Goal: Task Accomplishment & Management: Manage account settings

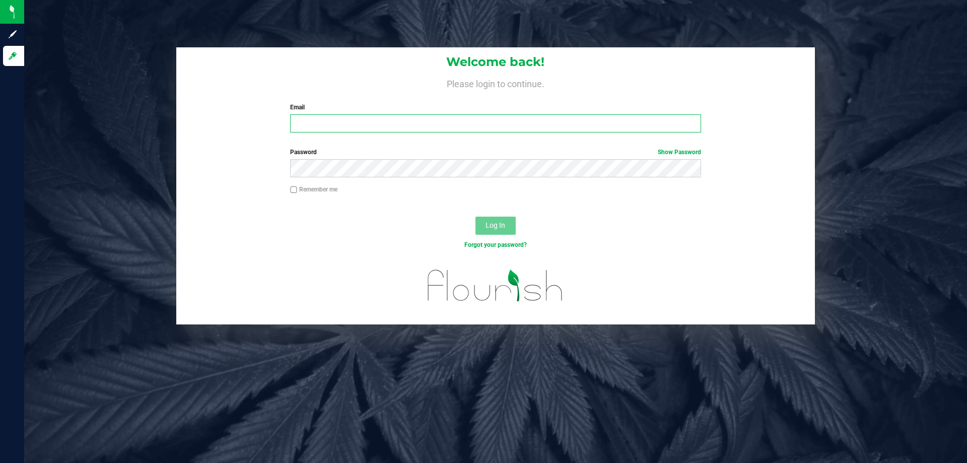
click at [314, 115] on input "Email" at bounding box center [495, 123] width 410 height 18
type input "sschilling@liveparallel.com"
click at [290, 132] on div at bounding box center [290, 132] width 0 height 0
click at [687, 149] on link "Show Password" at bounding box center [679, 152] width 43 height 7
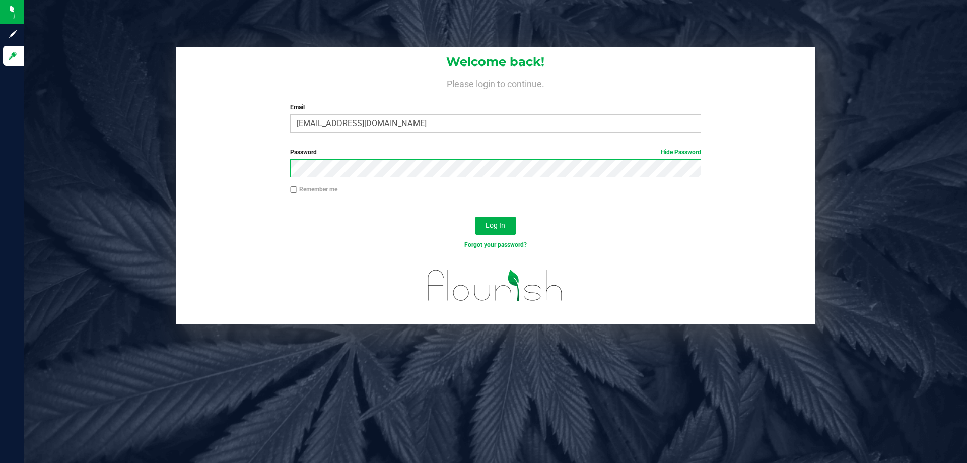
click at [475, 217] on button "Log In" at bounding box center [495, 226] width 40 height 18
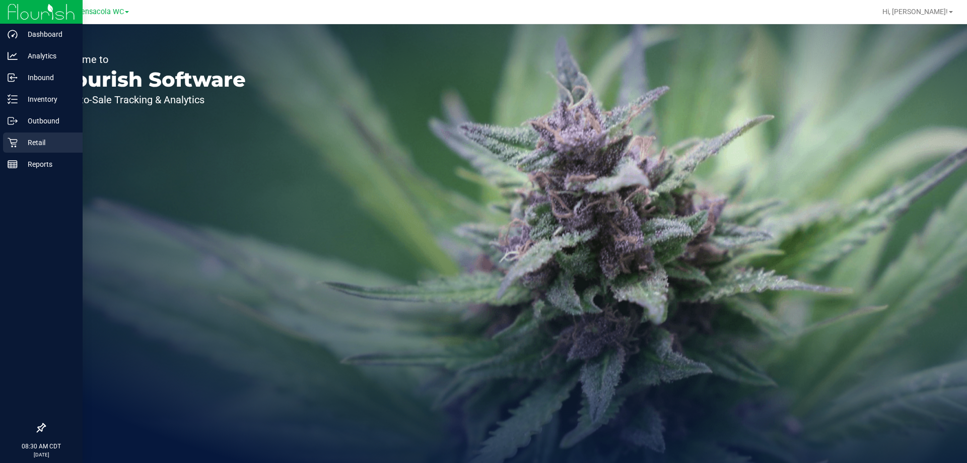
drag, startPoint x: 19, startPoint y: 144, endPoint x: 53, endPoint y: 150, distance: 34.8
click at [19, 144] on p "Retail" at bounding box center [48, 142] width 60 height 12
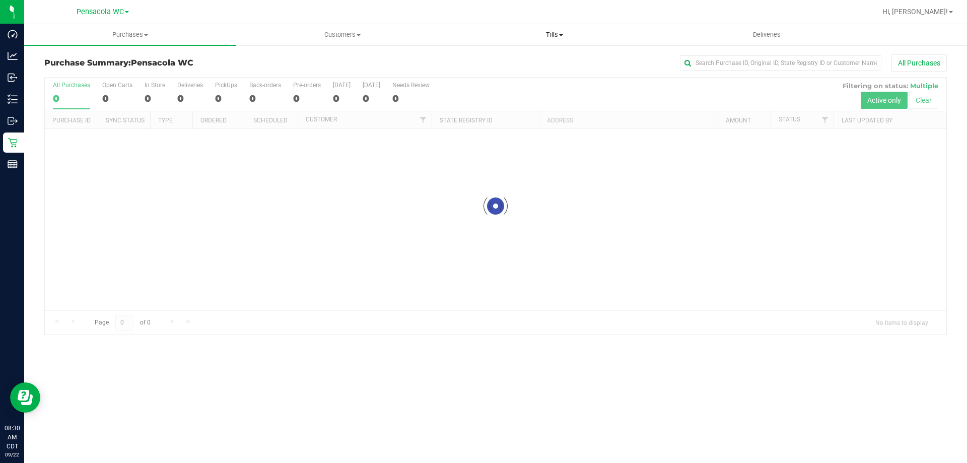
click at [549, 39] on uib-tab-heading "Tills Manage tills Reconcile e-payments" at bounding box center [554, 35] width 211 height 20
click at [535, 58] on li "Manage tills" at bounding box center [554, 61] width 212 height 12
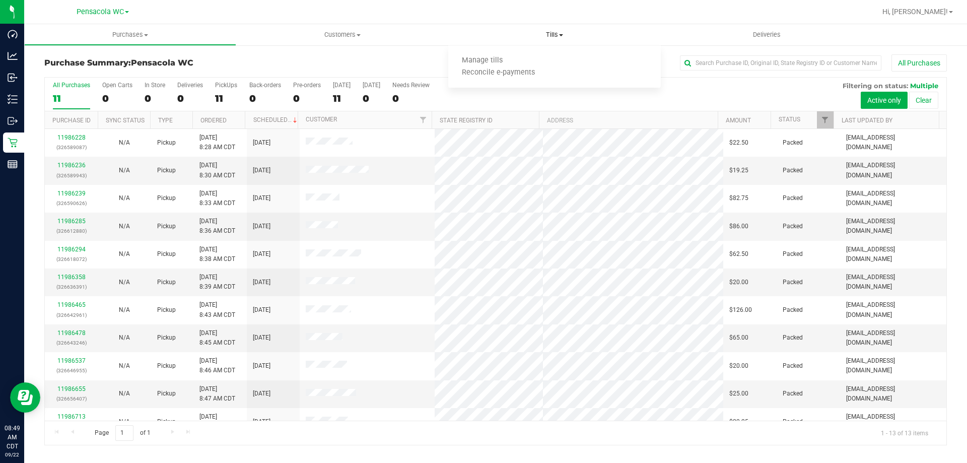
click at [567, 29] on uib-tab-heading "Tills Manage tills Reconcile e-payments" at bounding box center [554, 34] width 212 height 21
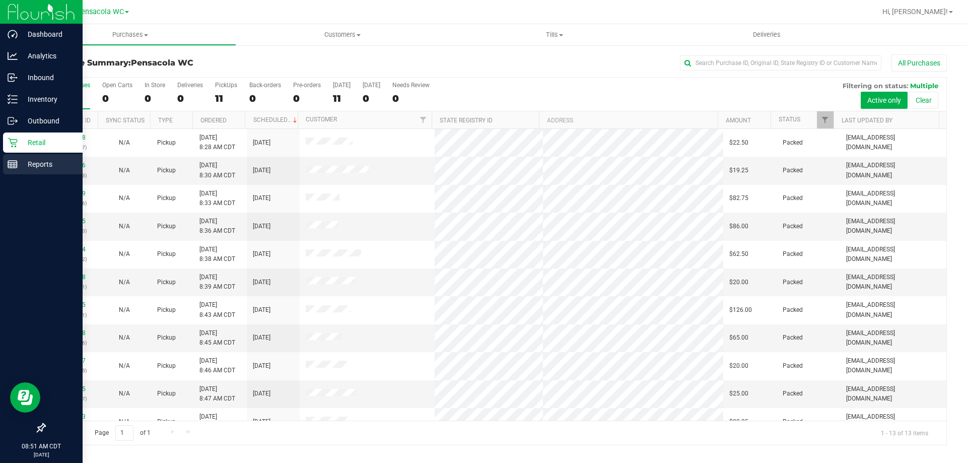
click at [54, 166] on p "Reports" at bounding box center [48, 164] width 60 height 12
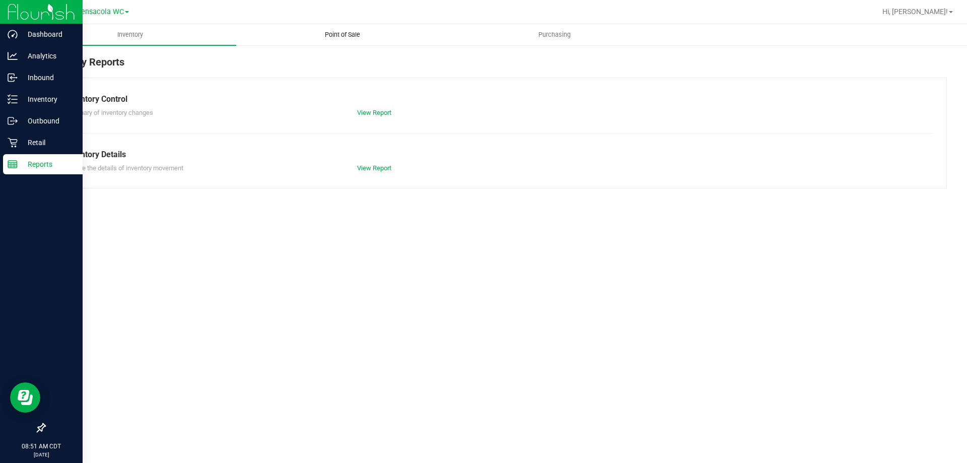
click at [349, 35] on span "Point of Sale" at bounding box center [342, 34] width 62 height 9
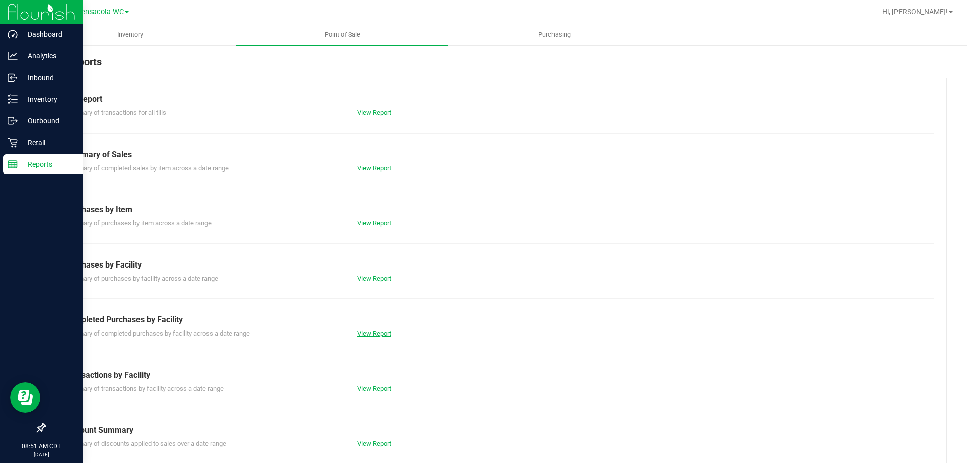
click at [369, 335] on div "View Report" at bounding box center [423, 333] width 146 height 10
click at [369, 334] on link "View Report" at bounding box center [374, 333] width 34 height 8
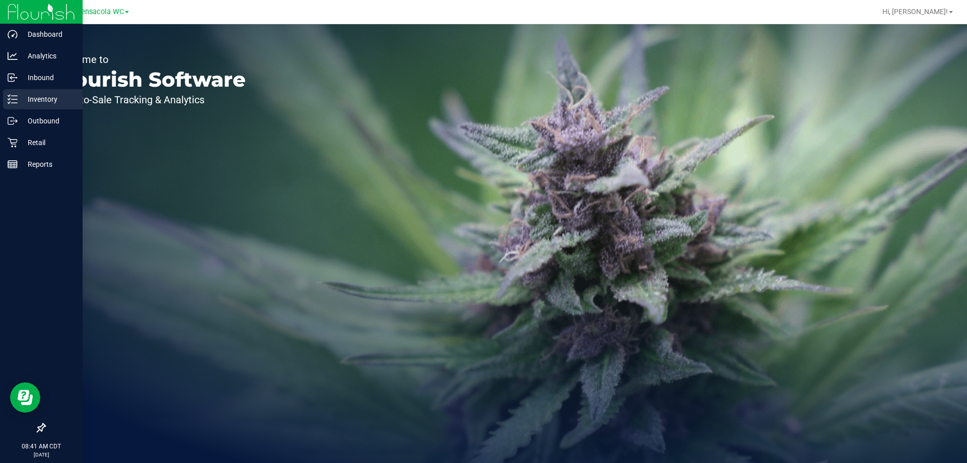
click at [43, 98] on p "Inventory" at bounding box center [48, 99] width 60 height 12
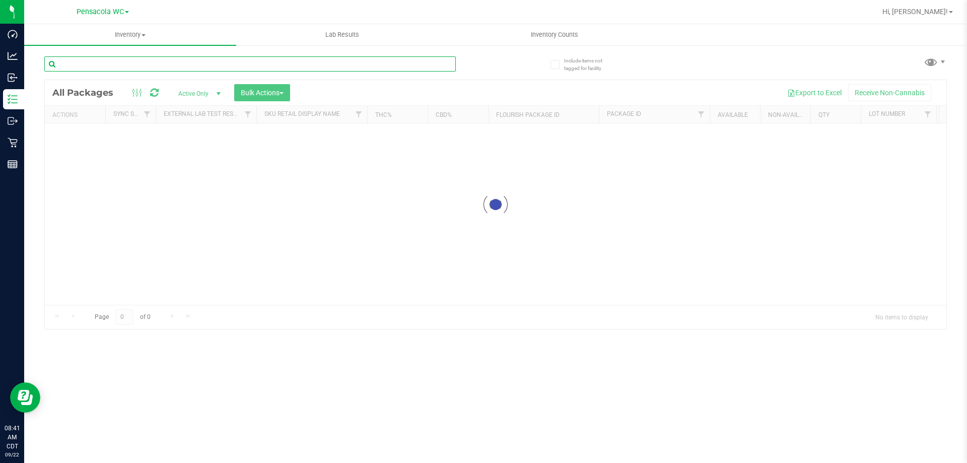
click at [149, 59] on input "text" at bounding box center [249, 63] width 411 height 15
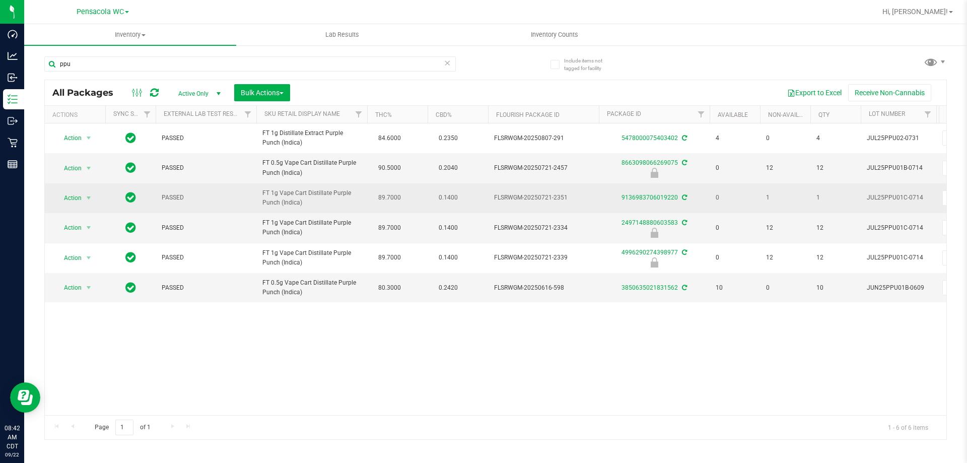
click at [385, 206] on td "89.7000" at bounding box center [397, 198] width 60 height 30
drag, startPoint x: 406, startPoint y: 202, endPoint x: 364, endPoint y: 205, distance: 42.9
click at [364, 202] on td "FT 1g Vape Cart Distillate Purple Punch (Indica)" at bounding box center [311, 198] width 111 height 30
drag, startPoint x: 364, startPoint y: 201, endPoint x: 415, endPoint y: 193, distance: 51.5
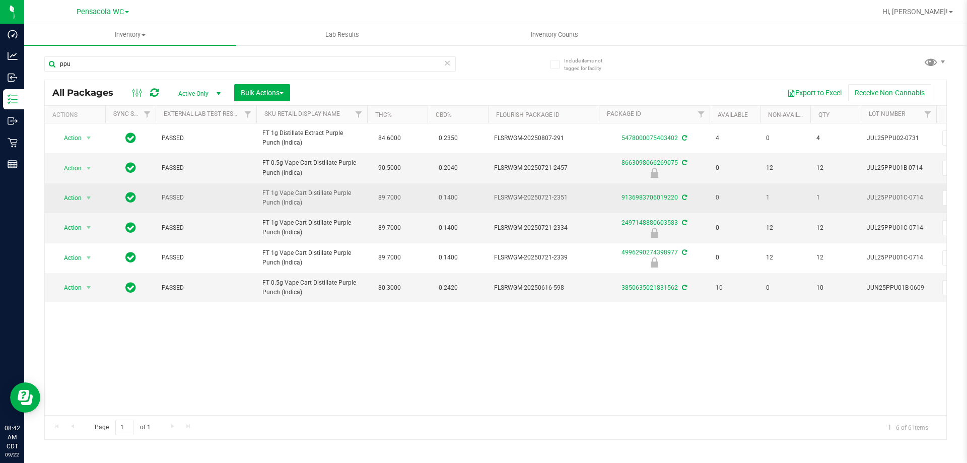
click at [414, 194] on td "89.7000" at bounding box center [397, 198] width 60 height 30
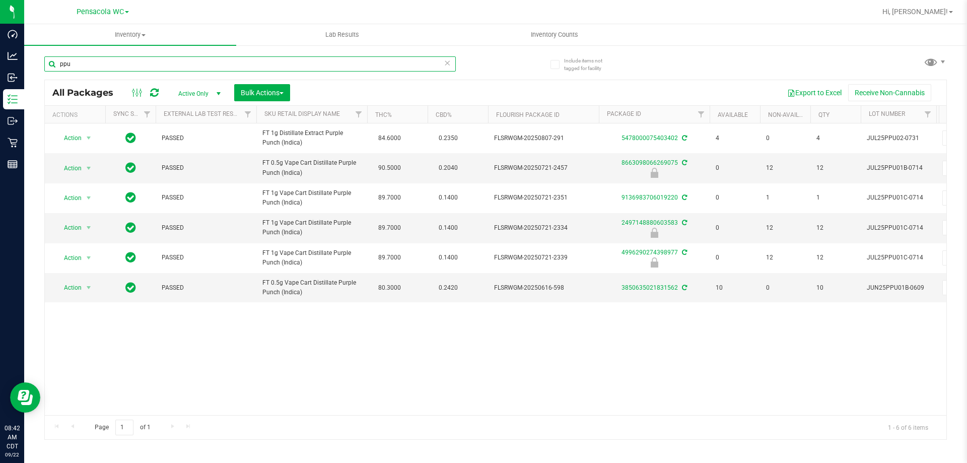
click at [162, 65] on input "ppu" at bounding box center [249, 63] width 411 height 15
click at [161, 64] on input "ppu" at bounding box center [249, 63] width 411 height 15
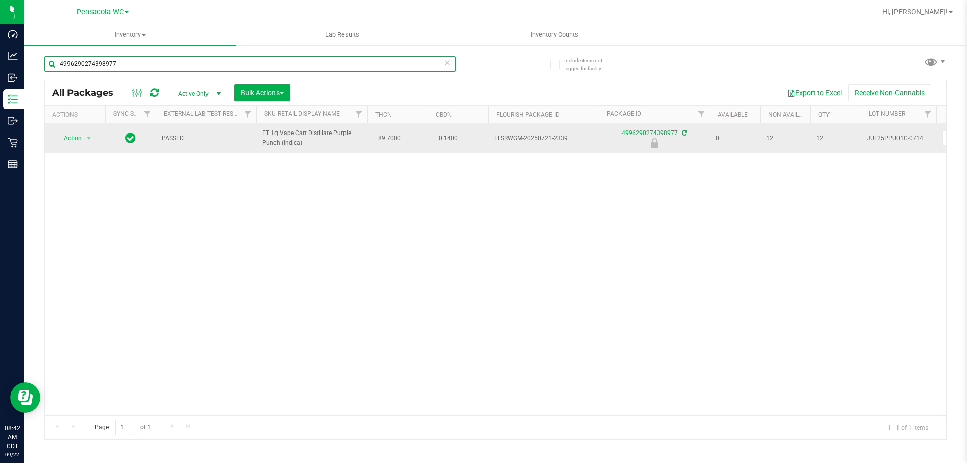
type input "4996290274398977"
click at [71, 142] on span "Action" at bounding box center [68, 138] width 27 height 14
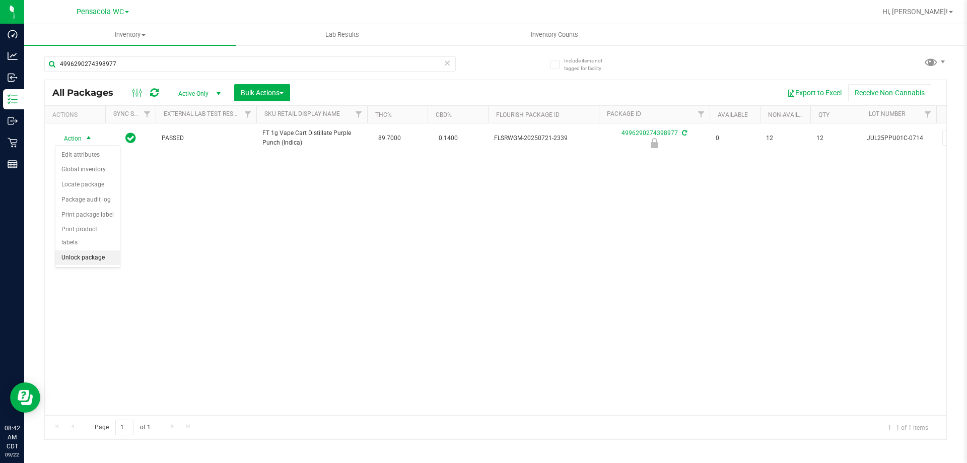
click at [92, 250] on li "Unlock package" at bounding box center [87, 257] width 64 height 15
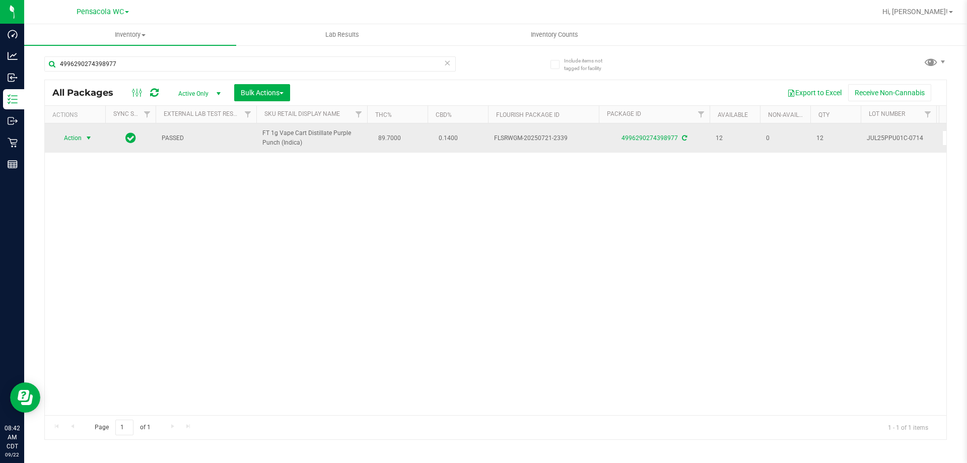
click at [88, 135] on span "select" at bounding box center [89, 138] width 8 height 8
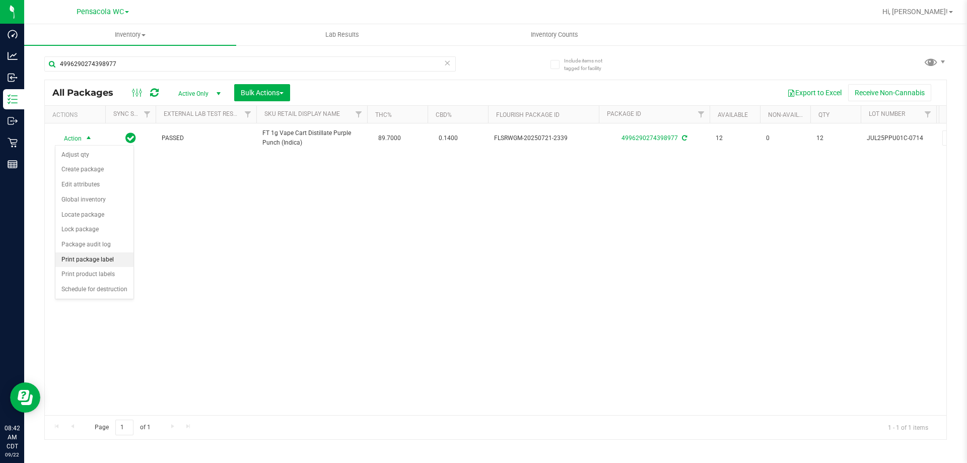
click at [88, 260] on li "Print package label" at bounding box center [94, 259] width 78 height 15
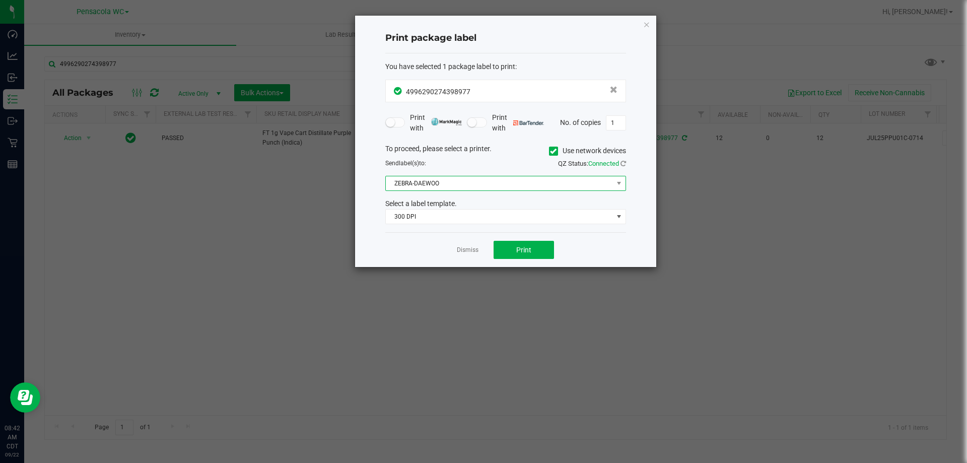
click at [410, 183] on span "ZEBRA-DAEWOO" at bounding box center [499, 183] width 227 height 14
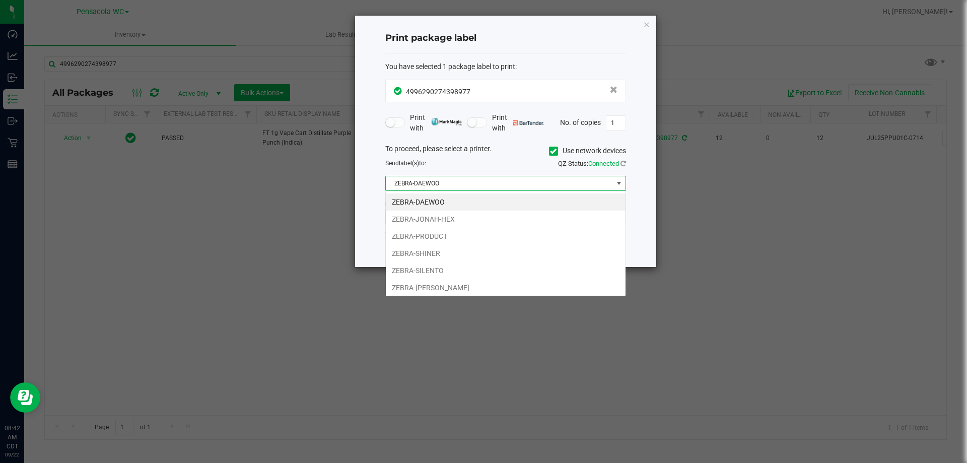
scroll to position [15, 241]
click at [413, 211] on li "ZEBRA-JONAH-HEX" at bounding box center [506, 219] width 240 height 17
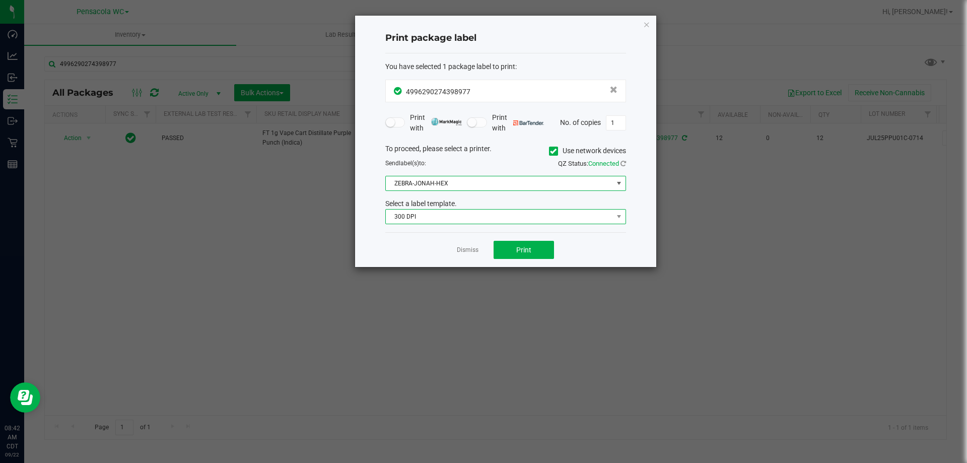
click at [419, 217] on span "300 DPI" at bounding box center [499, 217] width 227 height 14
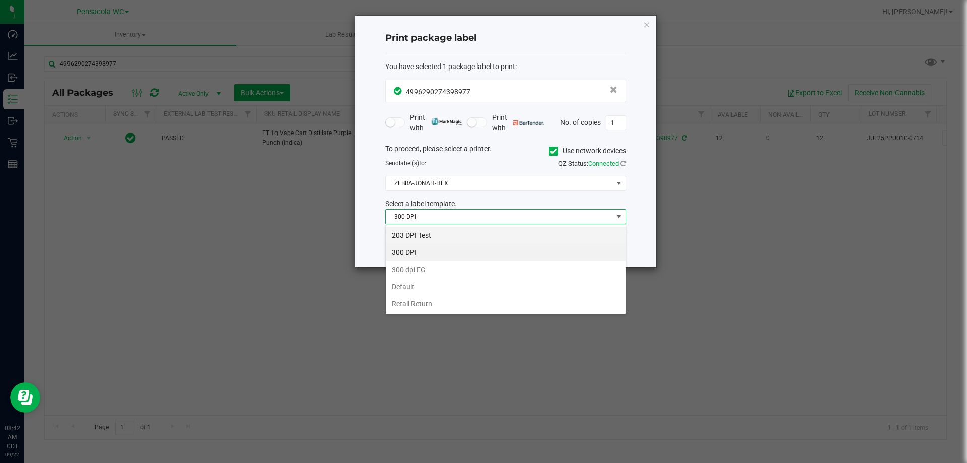
click at [415, 233] on li "203 DPI Test" at bounding box center [506, 235] width 240 height 17
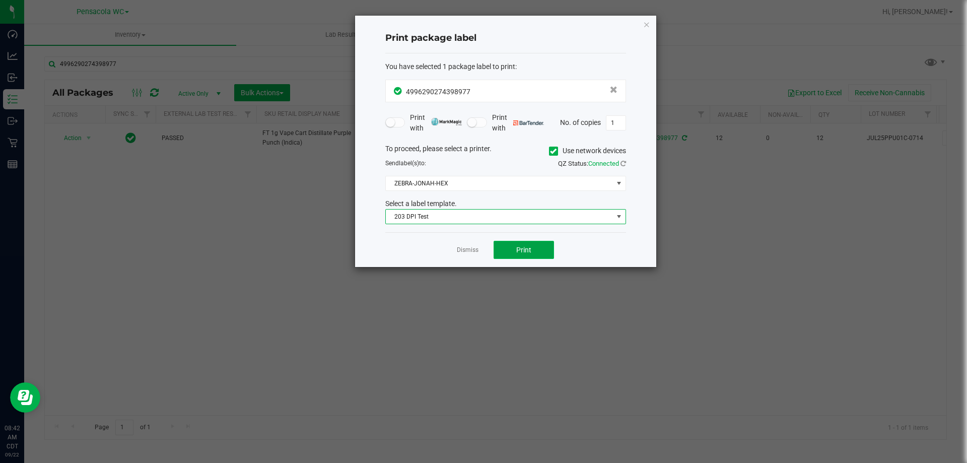
click at [520, 241] on button "Print" at bounding box center [524, 250] width 60 height 18
drag, startPoint x: 460, startPoint y: 247, endPoint x: 470, endPoint y: 245, distance: 10.8
click at [461, 247] on link "Dismiss" at bounding box center [468, 250] width 22 height 9
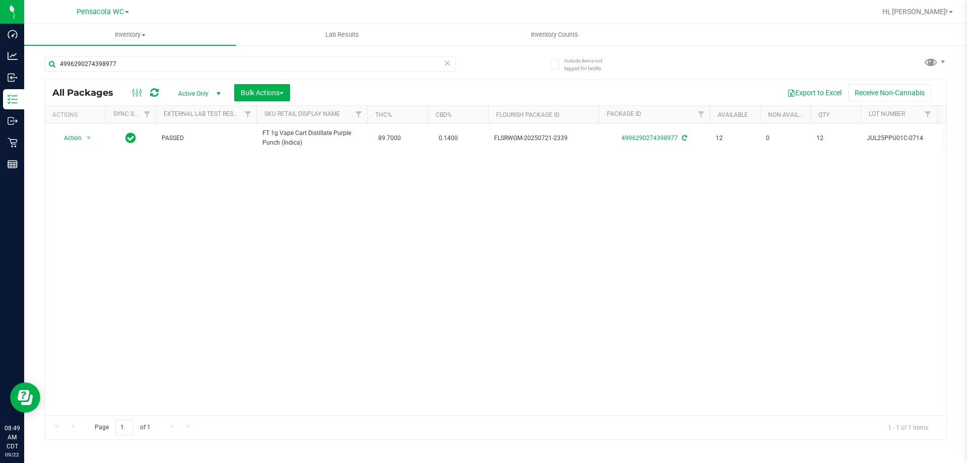
click at [447, 63] on icon at bounding box center [447, 62] width 7 height 12
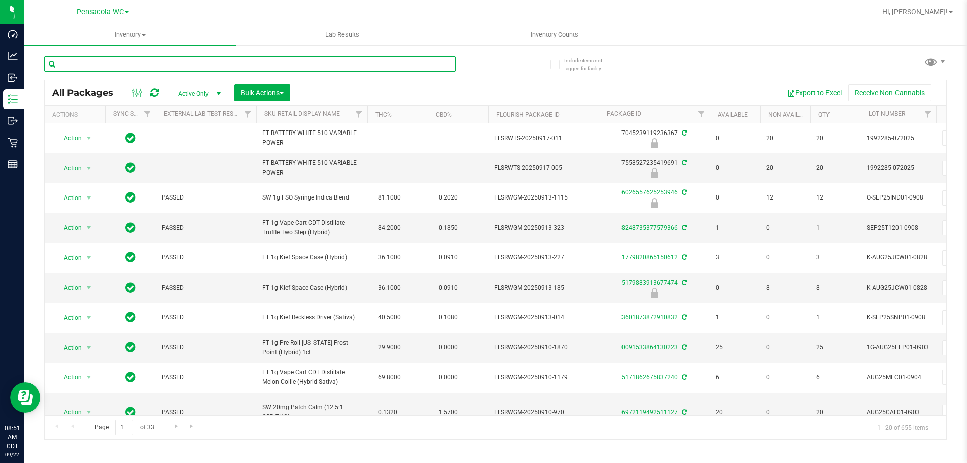
click at [212, 57] on input "text" at bounding box center [249, 63] width 411 height 15
click at [215, 57] on input "text" at bounding box center [249, 63] width 411 height 15
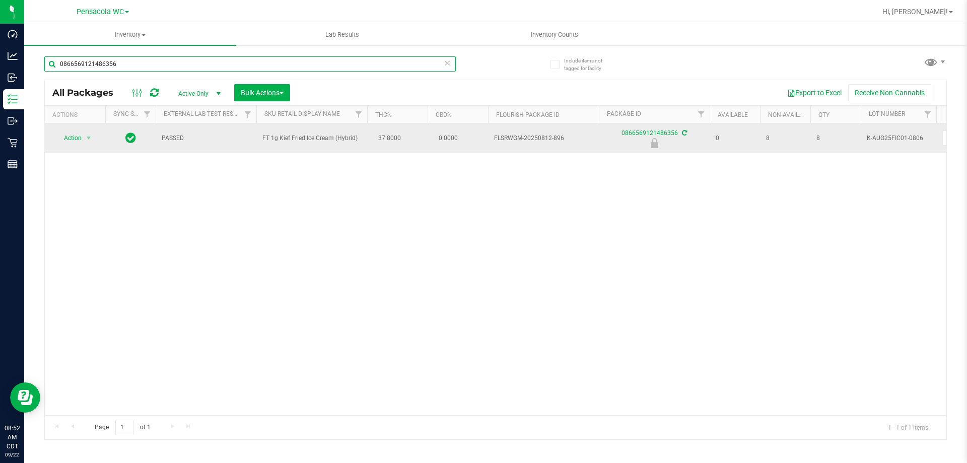
type input "0866569121486356"
click at [74, 139] on span "Action" at bounding box center [68, 138] width 27 height 14
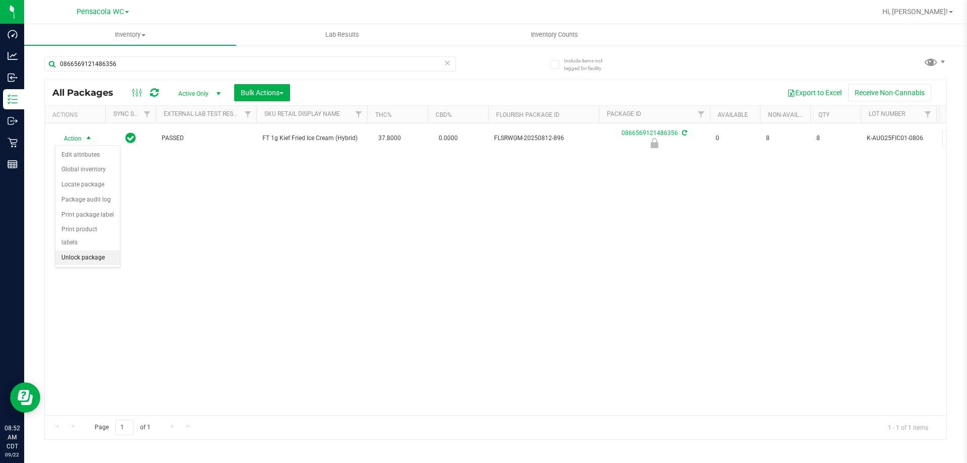
click at [84, 251] on li "Unlock package" at bounding box center [87, 257] width 64 height 15
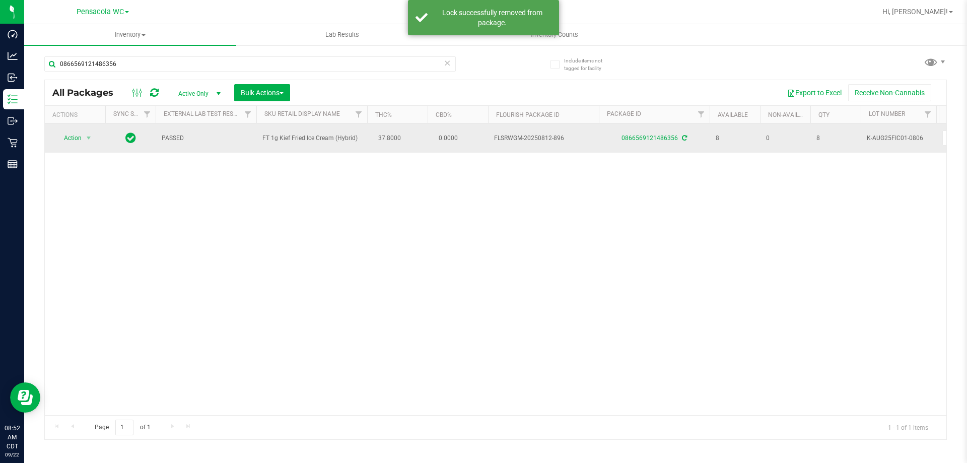
click at [73, 134] on span "Action" at bounding box center [68, 138] width 27 height 14
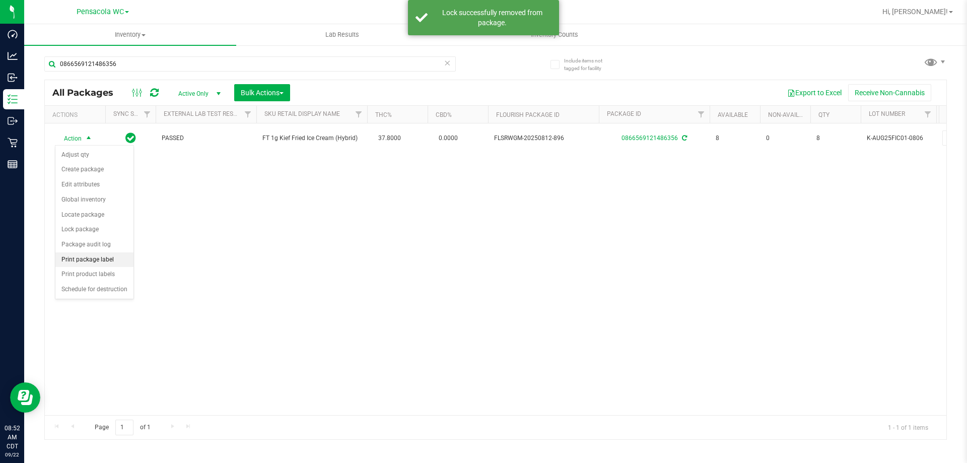
click at [110, 258] on li "Print package label" at bounding box center [94, 259] width 78 height 15
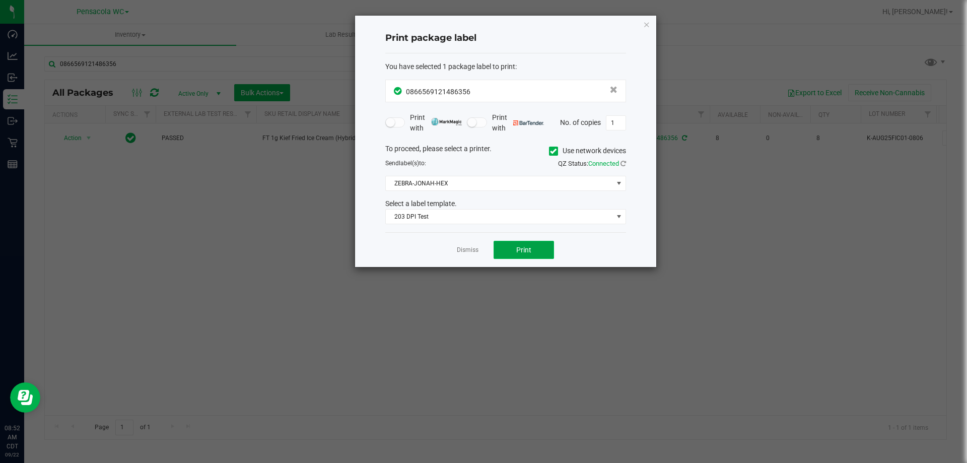
click at [520, 249] on span "Print" at bounding box center [523, 250] width 15 height 8
click at [476, 247] on link "Dismiss" at bounding box center [468, 250] width 22 height 9
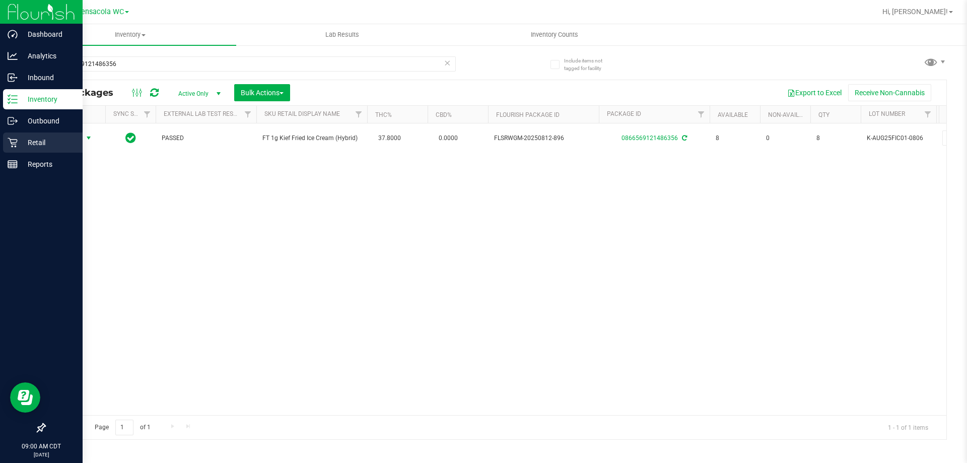
click at [30, 145] on p "Retail" at bounding box center [48, 142] width 60 height 12
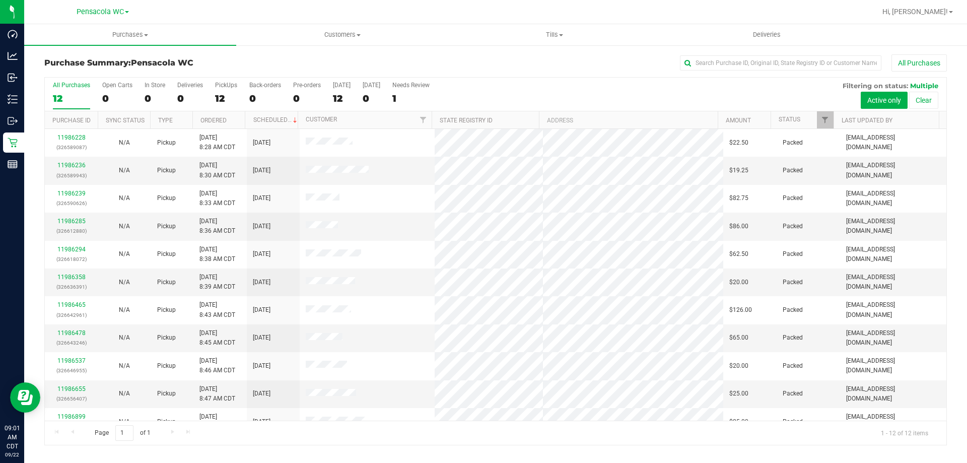
click at [747, 72] on div "Purchase Summary: Pensacola WC All Purchases" at bounding box center [495, 65] width 903 height 22
click at [751, 58] on input "text" at bounding box center [780, 62] width 201 height 15
paste input "1588048"
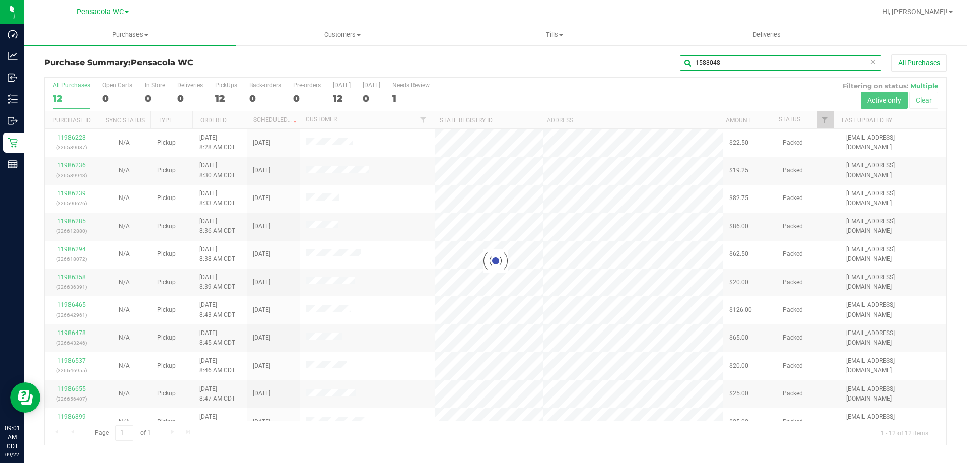
type input "1588048"
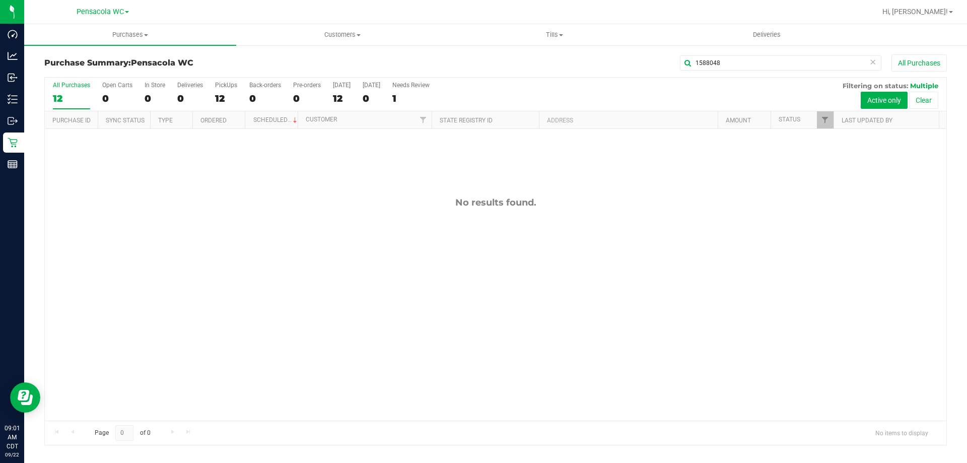
click at [875, 61] on icon at bounding box center [872, 61] width 7 height 12
click at [329, 32] on span "Customers" at bounding box center [342, 34] width 211 height 9
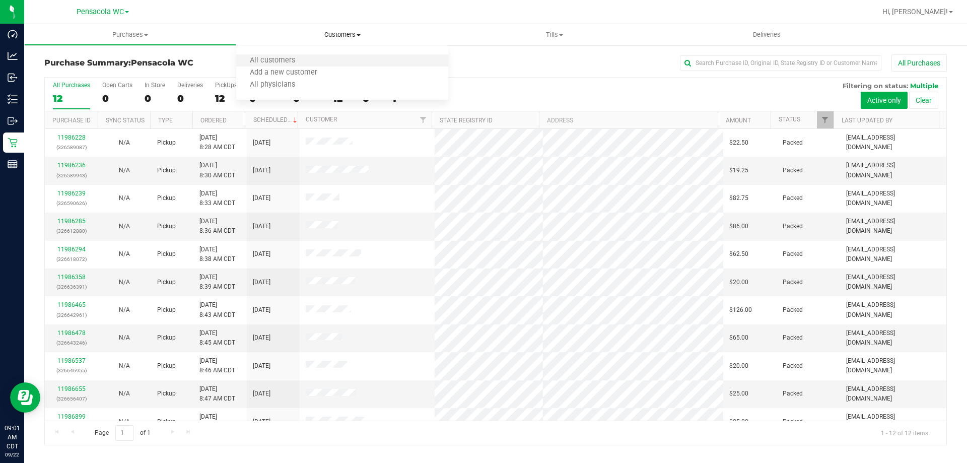
click at [310, 57] on li "All customers" at bounding box center [342, 61] width 212 height 12
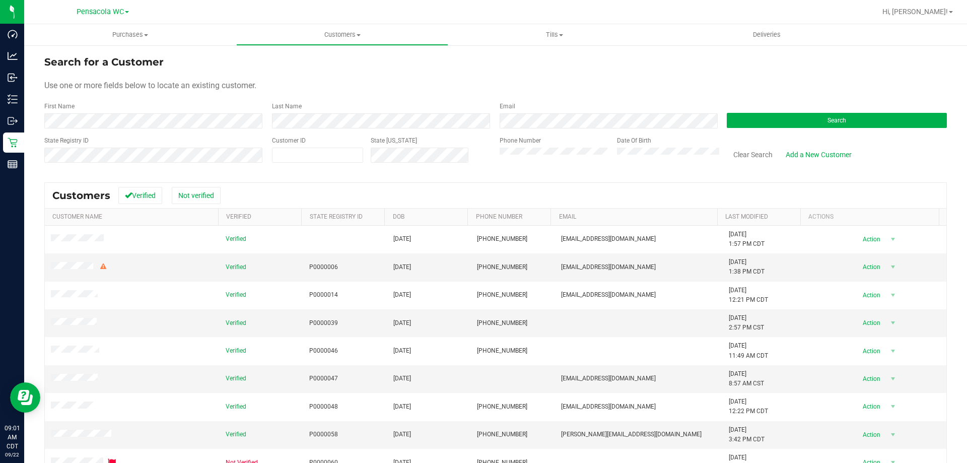
click at [301, 143] on label "Customer ID" at bounding box center [289, 140] width 34 height 9
click at [293, 158] on span at bounding box center [317, 155] width 91 height 15
paste input "1588048"
type input "1588048"
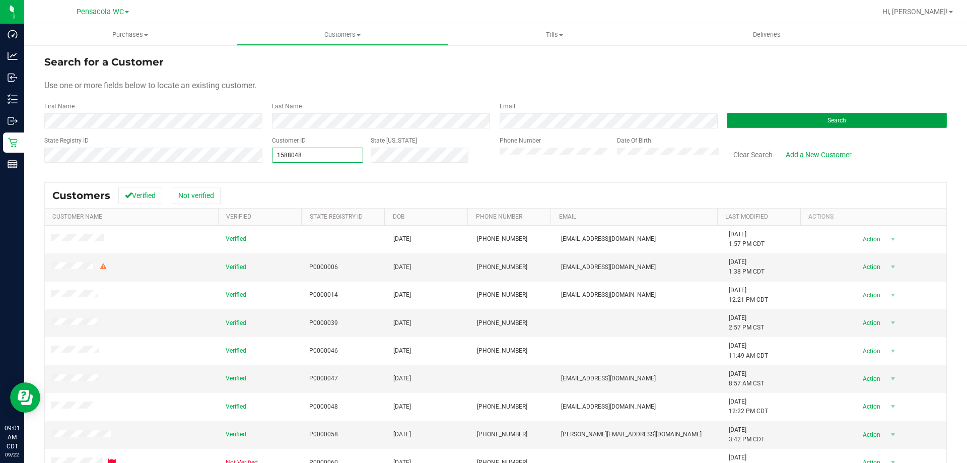
click at [744, 120] on button "Search" at bounding box center [837, 120] width 220 height 15
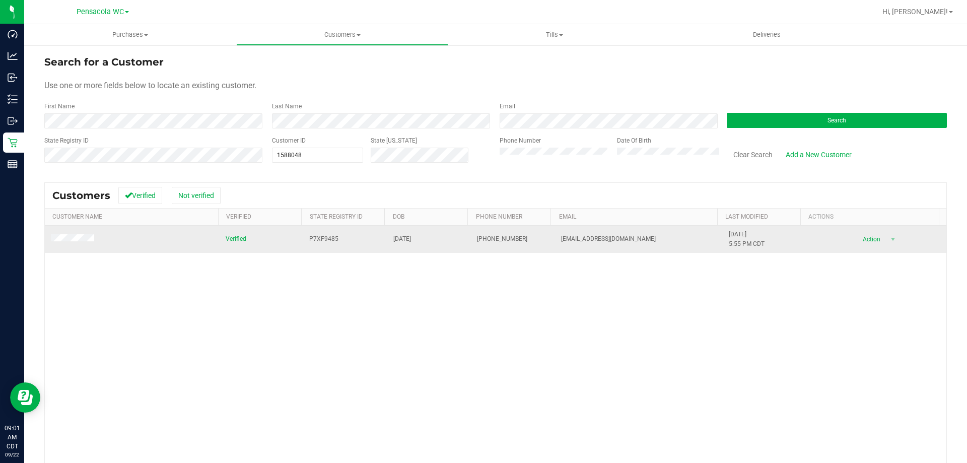
click at [86, 245] on td at bounding box center [132, 239] width 175 height 27
click at [72, 243] on span at bounding box center [74, 239] width 46 height 10
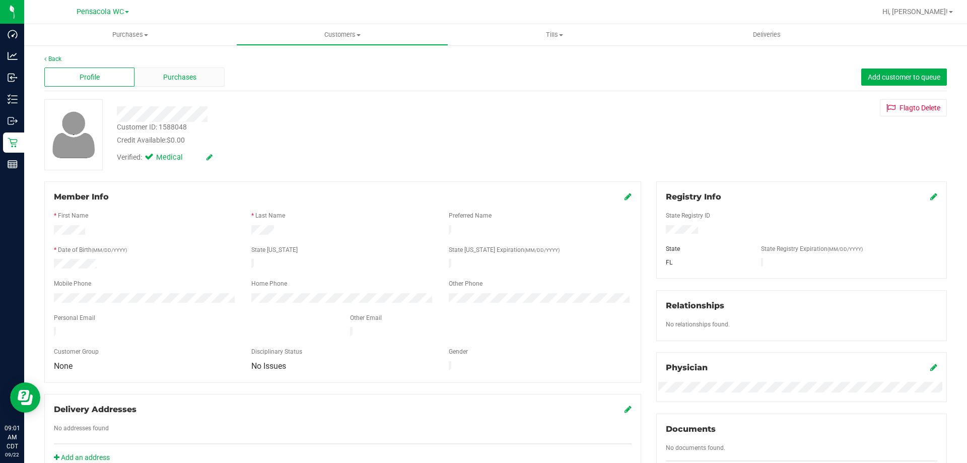
click at [154, 82] on div "Purchases" at bounding box center [179, 76] width 90 height 19
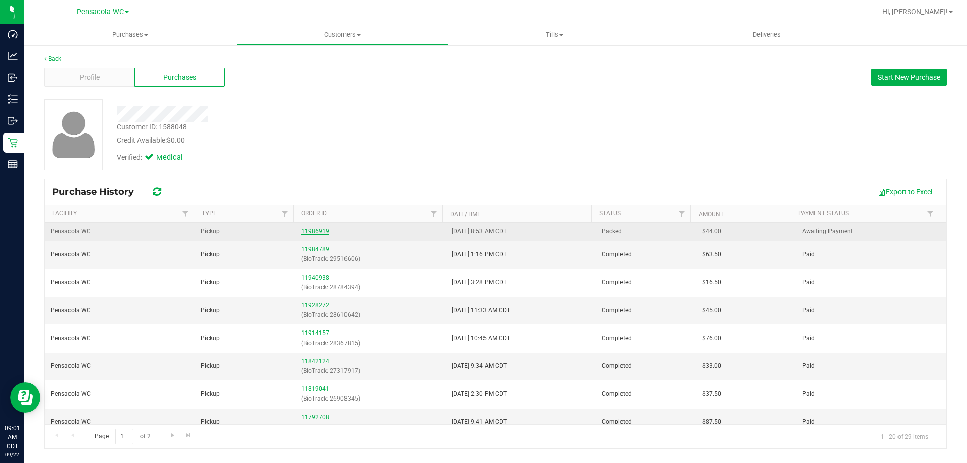
click at [324, 228] on link "11986919" at bounding box center [315, 231] width 28 height 7
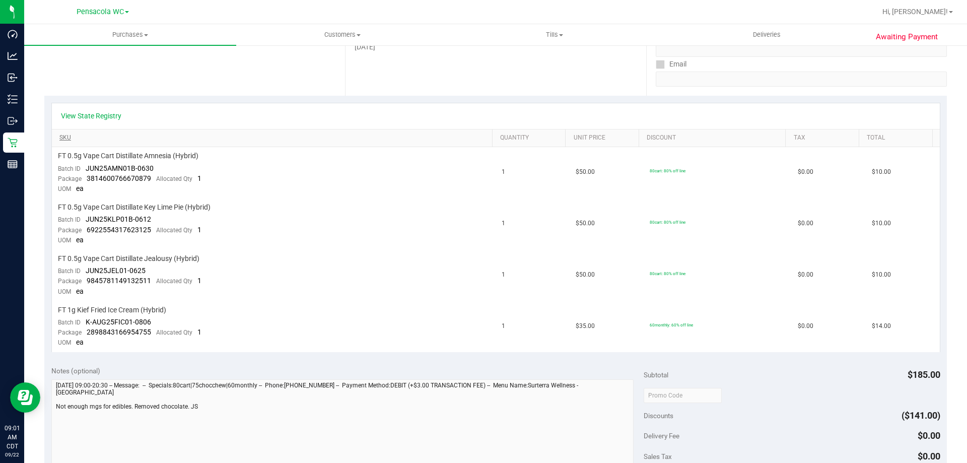
scroll to position [151, 0]
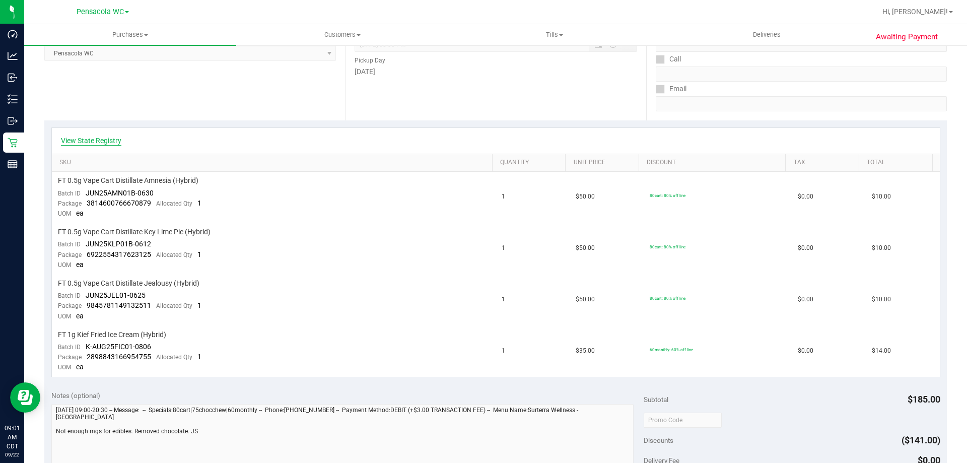
click at [98, 145] on link "View State Registry" at bounding box center [91, 140] width 60 height 10
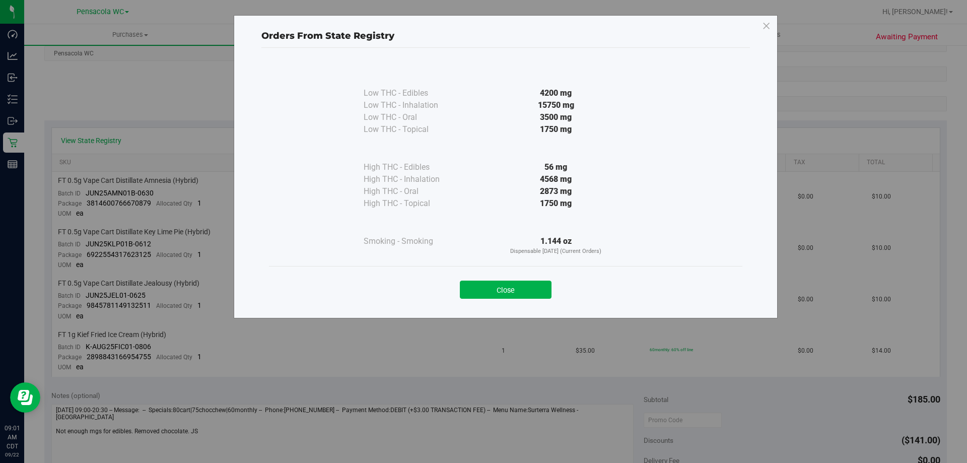
click at [98, 143] on div "Orders From State Registry Low THC - Edibles 4200 mg" at bounding box center [487, 231] width 975 height 463
click at [492, 296] on button "Close" at bounding box center [506, 290] width 92 height 18
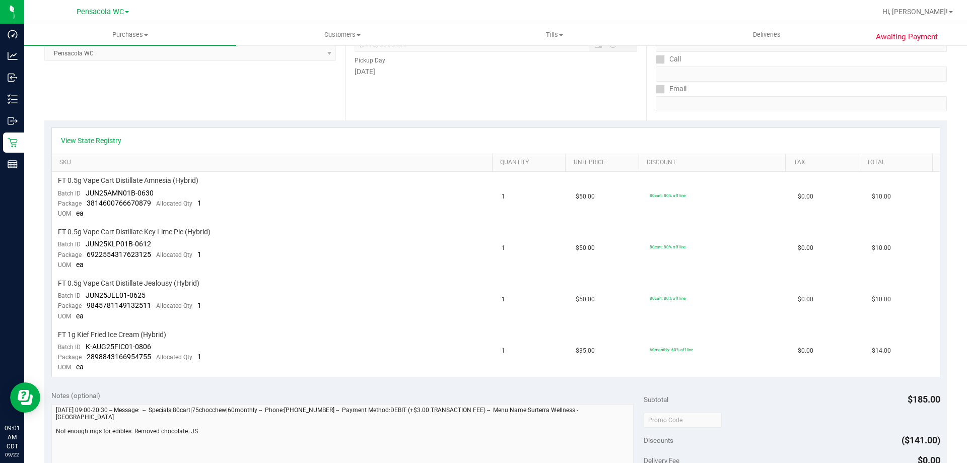
scroll to position [0, 0]
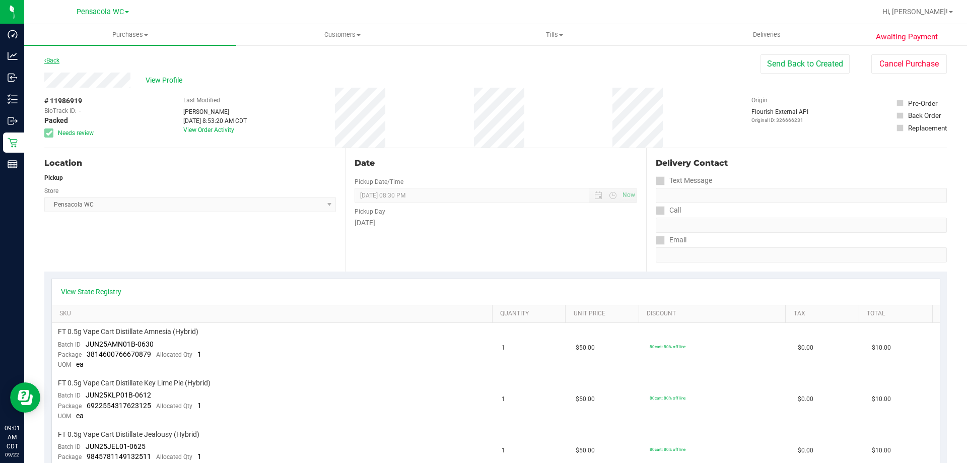
click at [55, 59] on link "Back" at bounding box center [51, 60] width 15 height 7
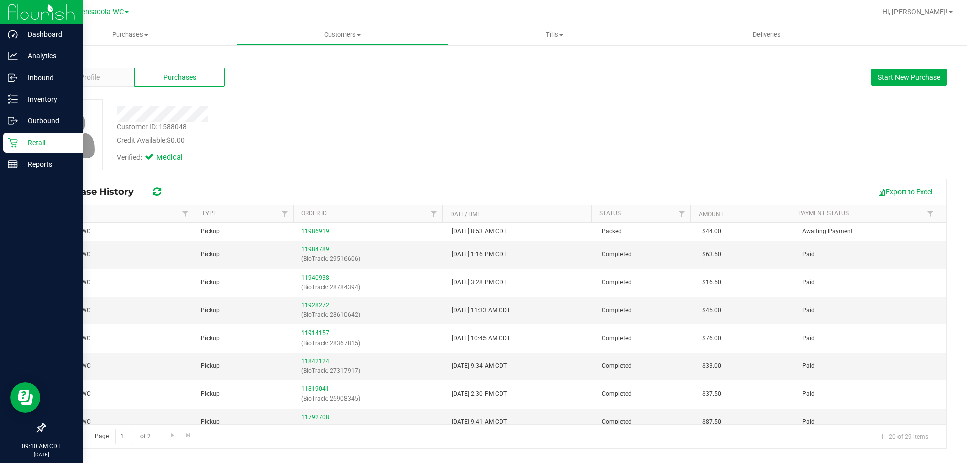
click at [20, 145] on p "Retail" at bounding box center [48, 142] width 60 height 12
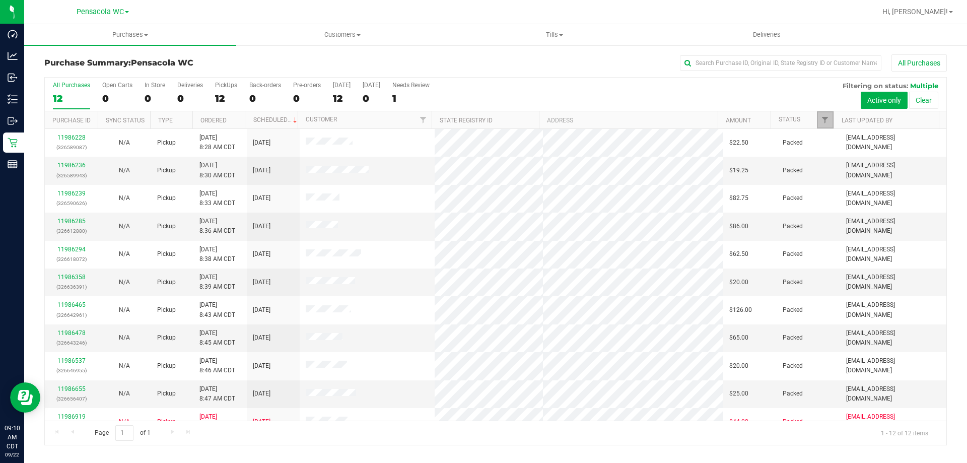
click at [821, 118] on span "Filter" at bounding box center [825, 120] width 8 height 8
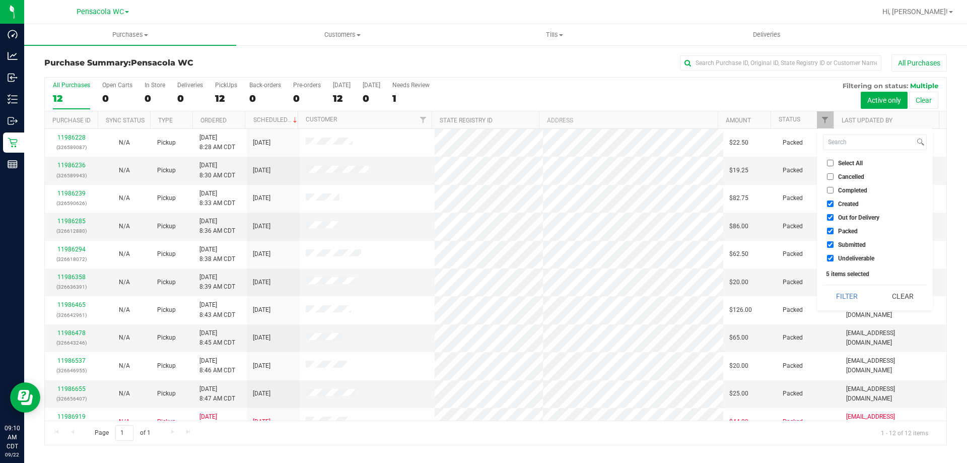
click at [834, 164] on label "Select All" at bounding box center [845, 163] width 36 height 7
click at [834, 164] on input "Select All" at bounding box center [830, 163] width 7 height 7
checkbox input "true"
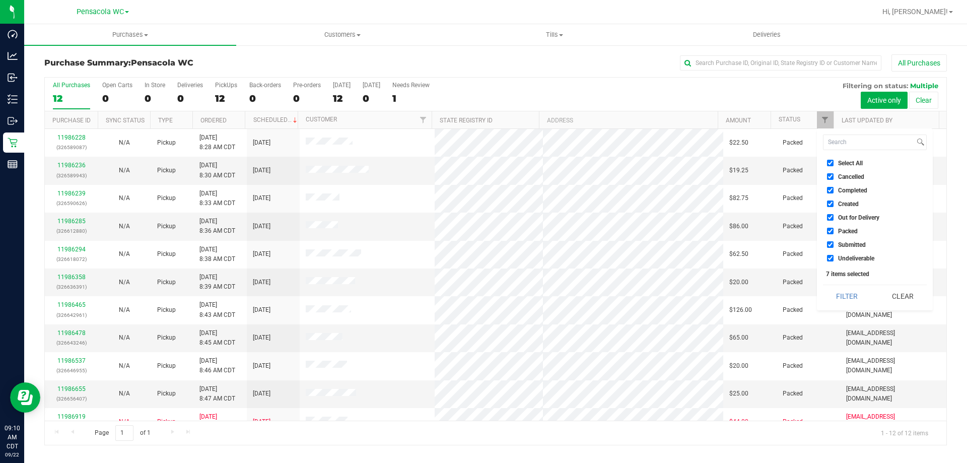
click at [833, 163] on input "Select All" at bounding box center [830, 163] width 7 height 7
checkbox input "false"
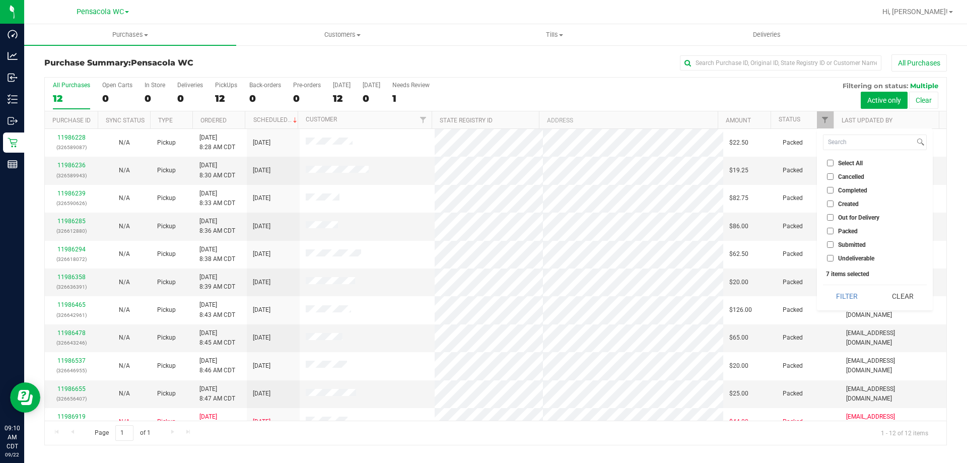
checkbox input "false"
drag, startPoint x: 853, startPoint y: 237, endPoint x: 852, endPoint y: 242, distance: 5.1
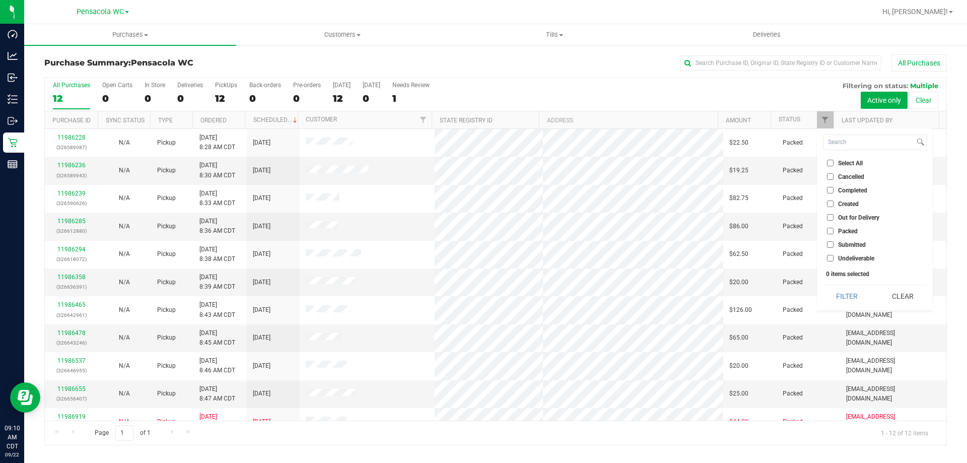
click at [852, 242] on ul "Select All Cancelled Completed Created Out for Delivery Packed Submitted Undeli…" at bounding box center [875, 211] width 104 height 106
drag, startPoint x: 852, startPoint y: 242, endPoint x: 853, endPoint y: 268, distance: 26.2
click at [852, 242] on span "Submitted" at bounding box center [852, 245] width 28 height 6
click at [834, 242] on input "Submitted" at bounding box center [830, 244] width 7 height 7
checkbox input "true"
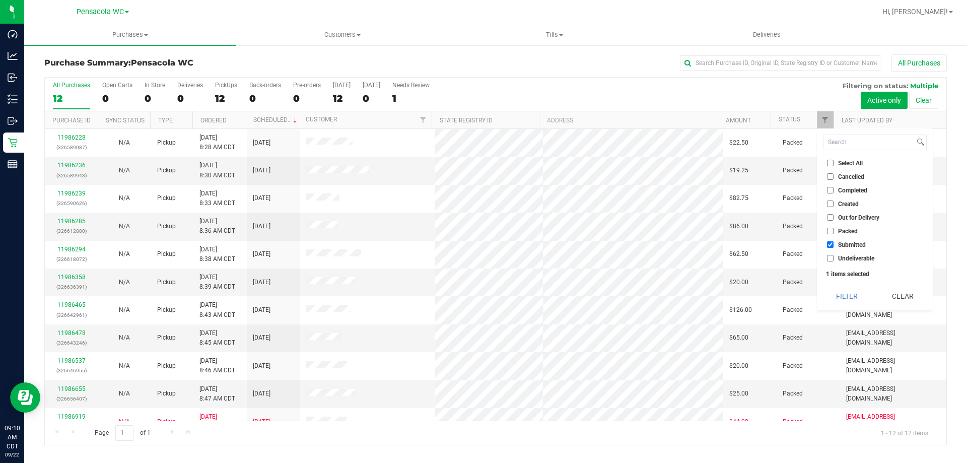
drag, startPoint x: 857, startPoint y: 293, endPoint x: 876, endPoint y: 275, distance: 25.3
click at [858, 292] on button "Filter" at bounding box center [847, 296] width 48 height 22
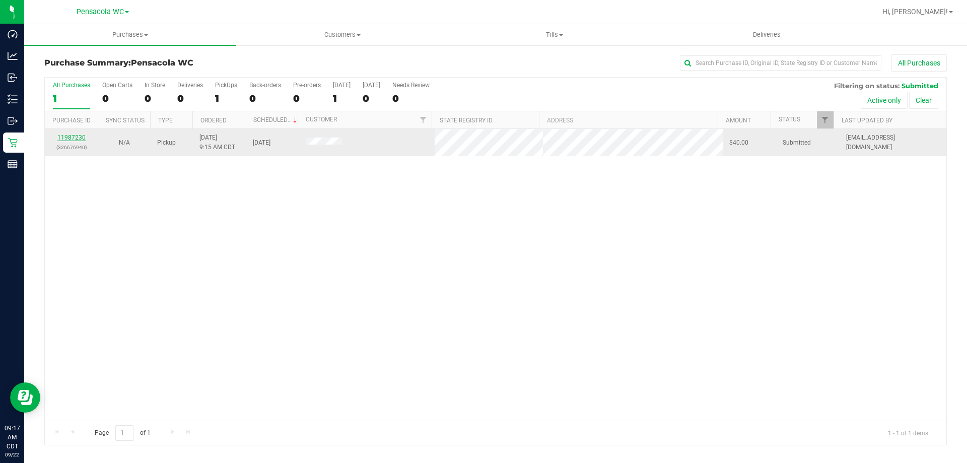
click at [70, 134] on link "11987230" at bounding box center [71, 137] width 28 height 7
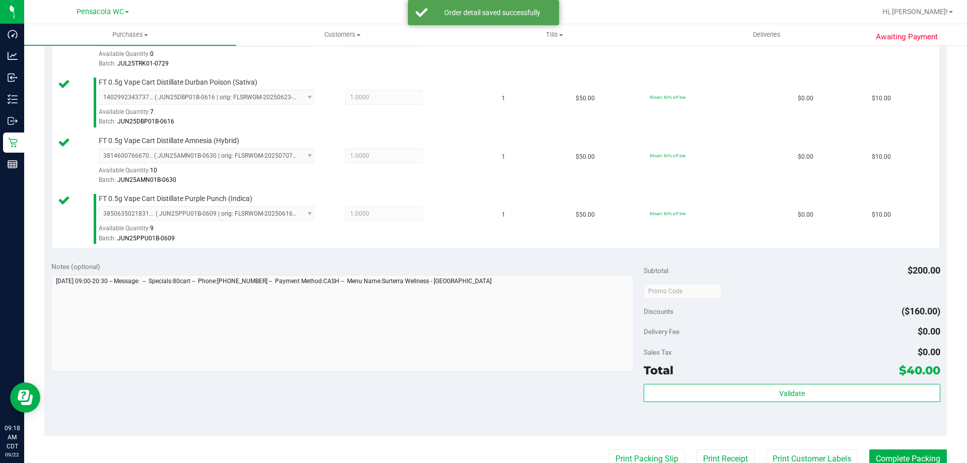
scroll to position [409, 0]
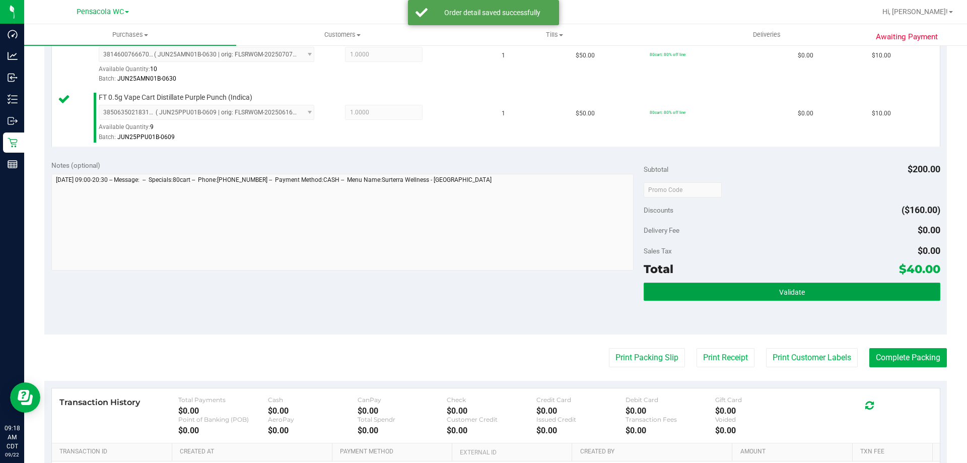
click at [737, 296] on button "Validate" at bounding box center [792, 292] width 296 height 18
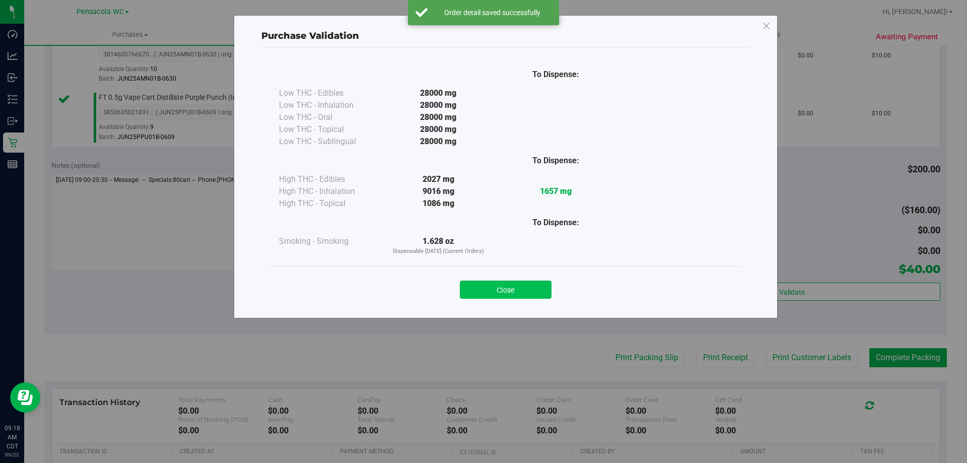
click at [544, 290] on button "Close" at bounding box center [506, 290] width 92 height 18
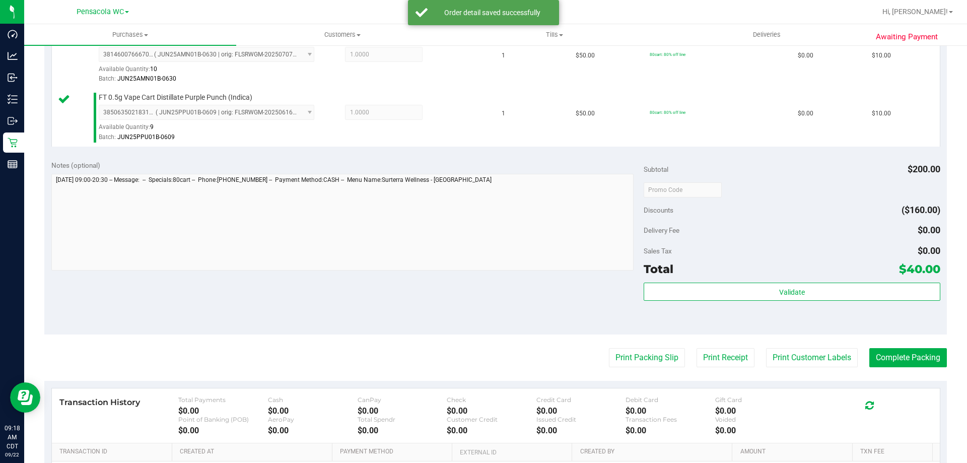
click at [630, 347] on purchase-details "Back Edit Purchase Cancel Purchase View Profile # 11987230 BioTrack ID: - Submi…" at bounding box center [495, 107] width 903 height 924
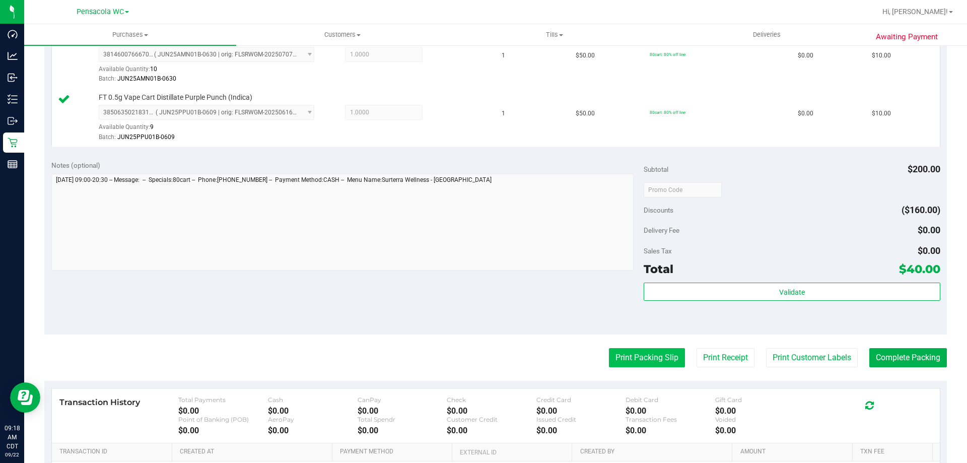
click at [627, 362] on button "Print Packing Slip" at bounding box center [647, 357] width 76 height 19
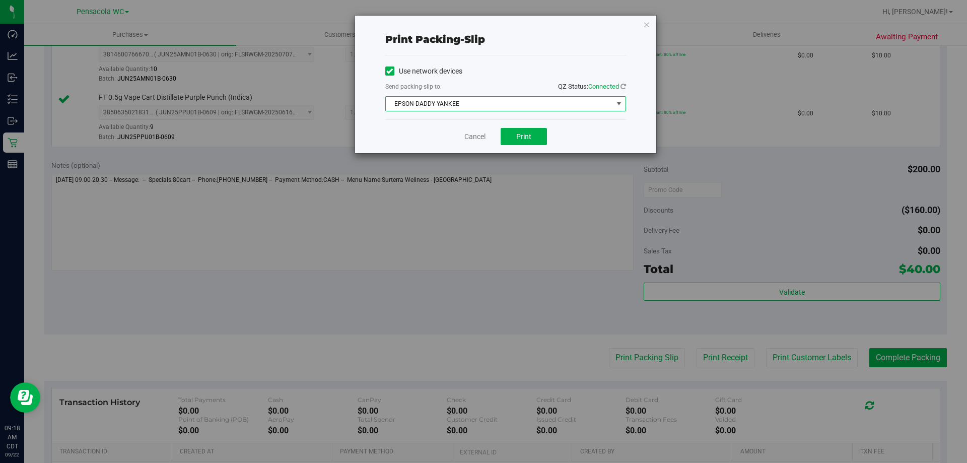
click at [505, 107] on span "EPSON-DADDY-YANKEE" at bounding box center [499, 104] width 227 height 14
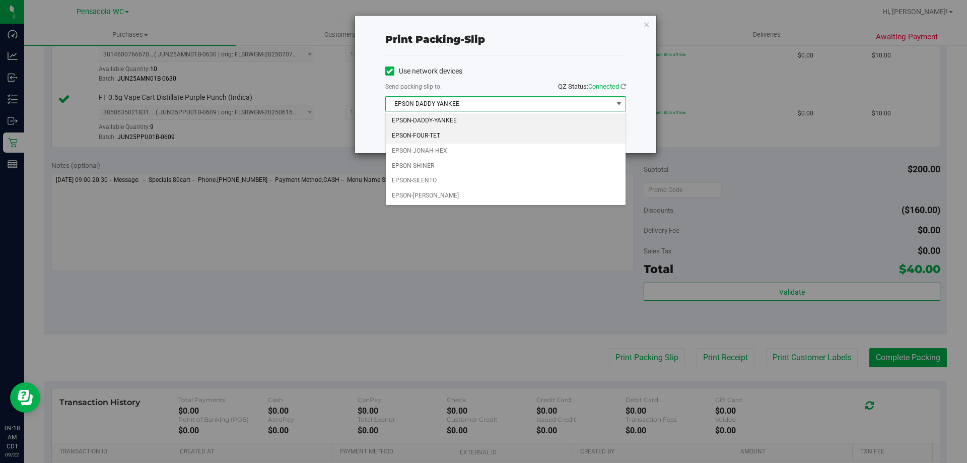
click at [478, 143] on li "EPSON-FOUR-TET" at bounding box center [506, 135] width 240 height 15
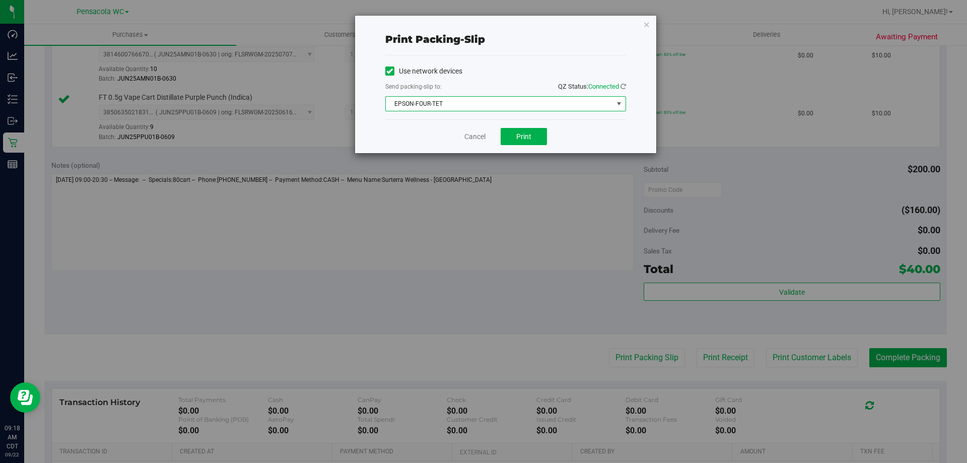
click at [478, 109] on span "EPSON-FOUR-TET" at bounding box center [499, 104] width 227 height 14
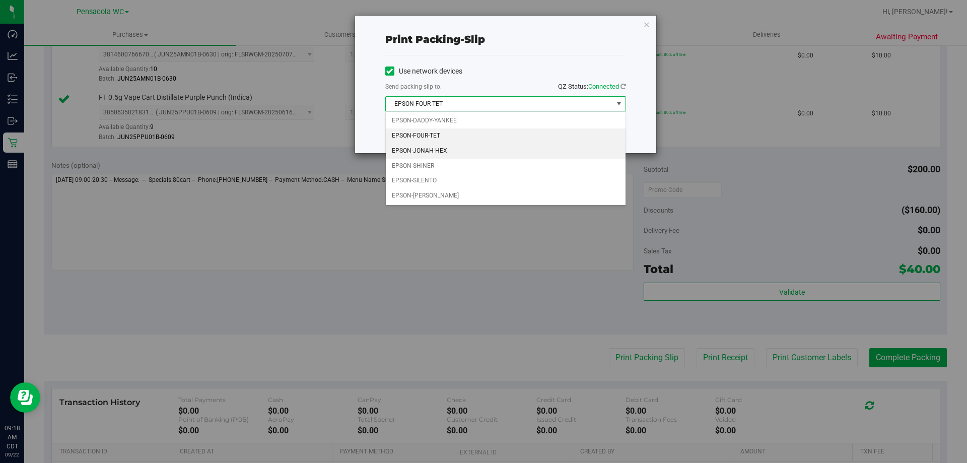
click at [448, 152] on li "EPSON-JONAH-HEX" at bounding box center [506, 151] width 240 height 15
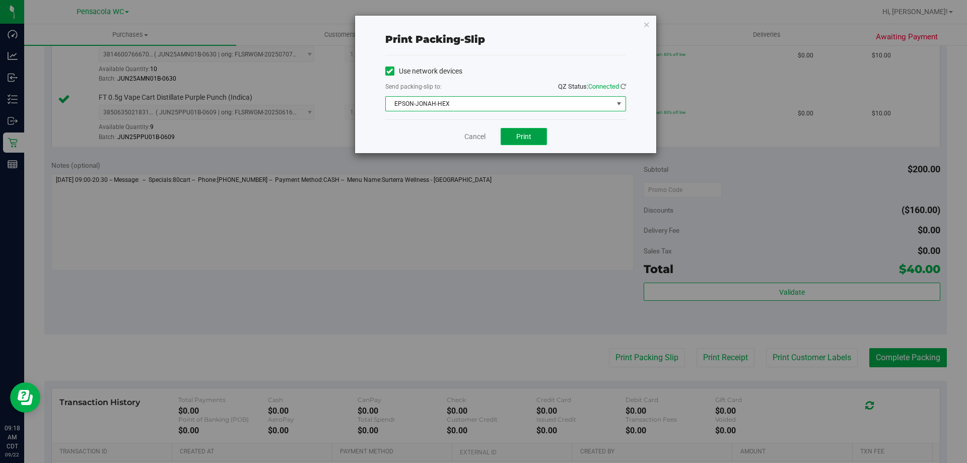
click at [523, 137] on span "Print" at bounding box center [523, 136] width 15 height 8
click at [648, 23] on icon "button" at bounding box center [646, 24] width 7 height 12
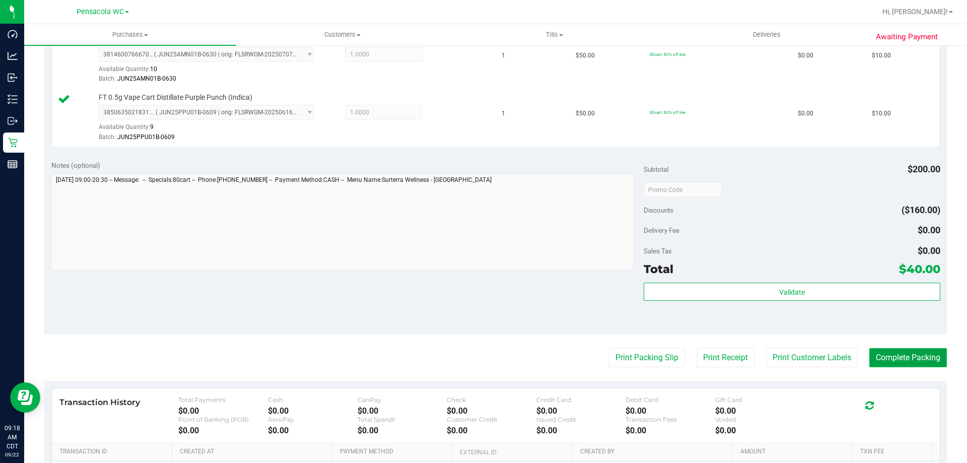
click at [922, 364] on button "Complete Packing" at bounding box center [908, 357] width 78 height 19
